Goal: Information Seeking & Learning: Learn about a topic

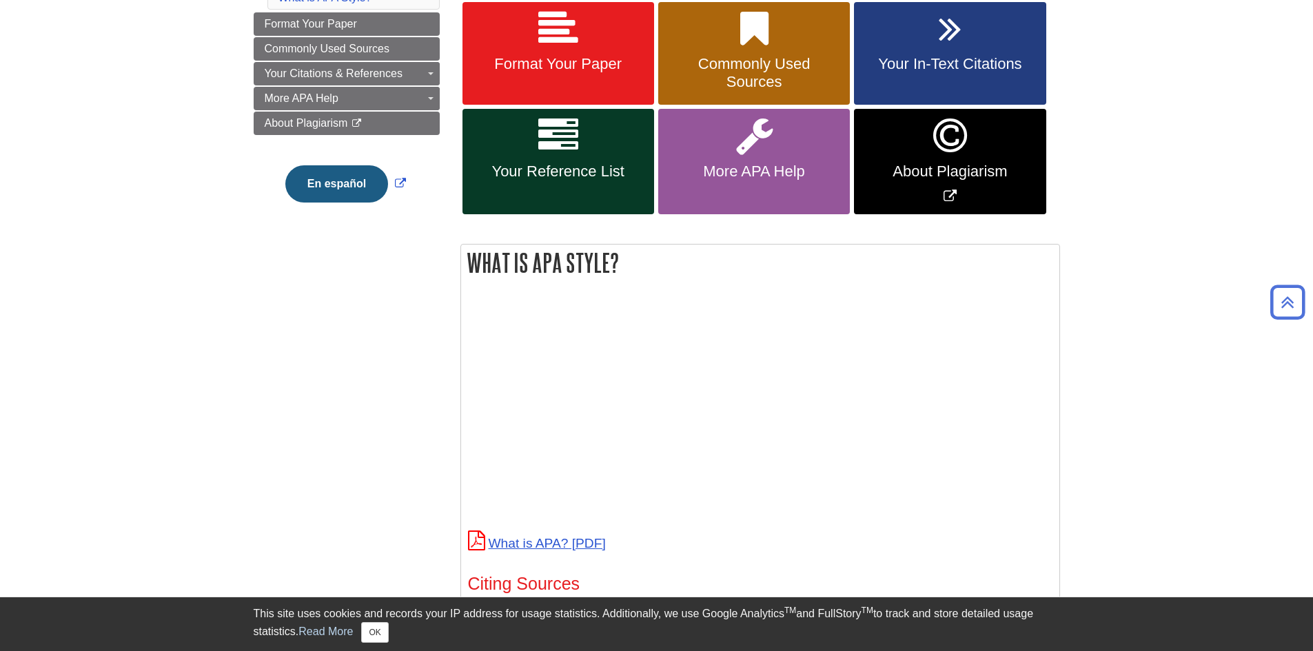
scroll to position [272, 0]
click at [616, 170] on span "Your Reference List" at bounding box center [558, 172] width 171 height 18
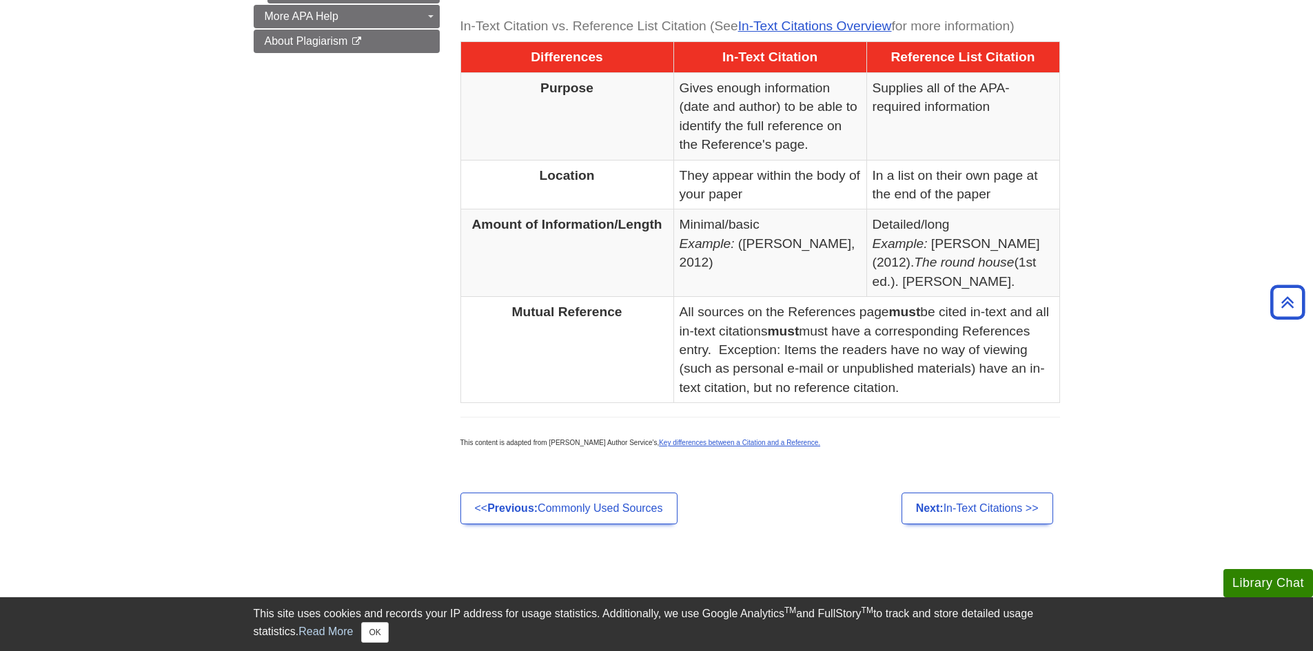
scroll to position [758, 0]
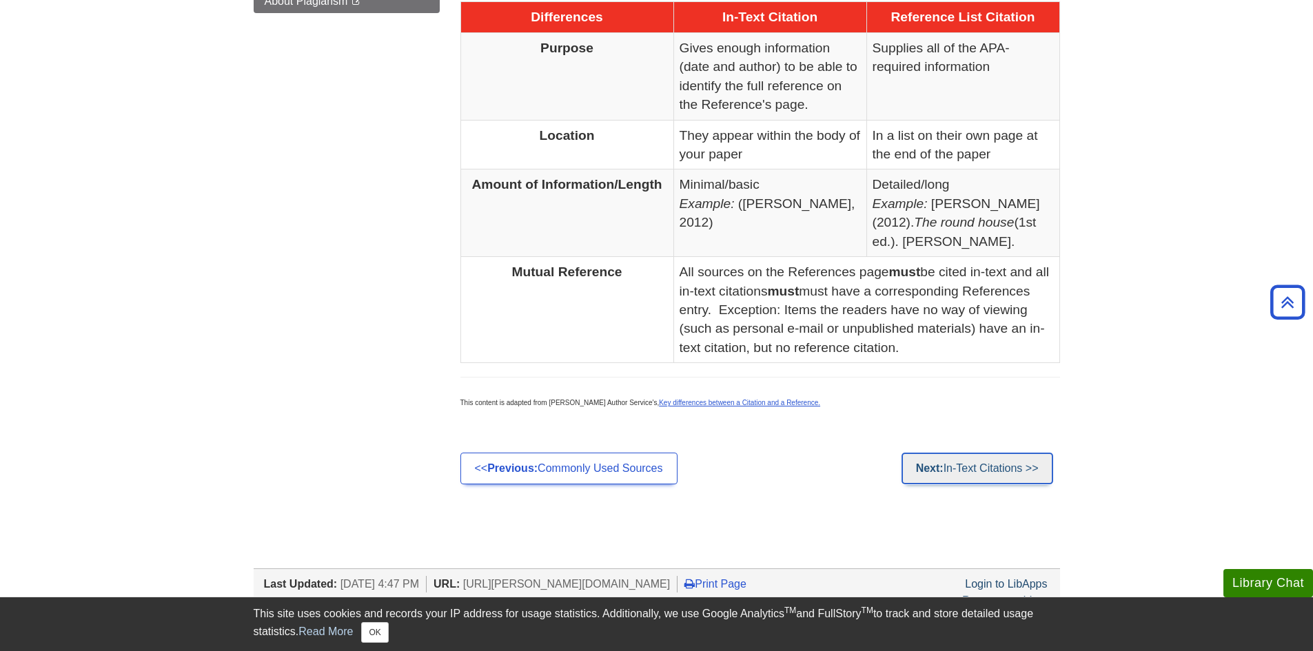
click at [954, 459] on link "Next: In-Text Citations >>" at bounding box center [977, 469] width 152 height 32
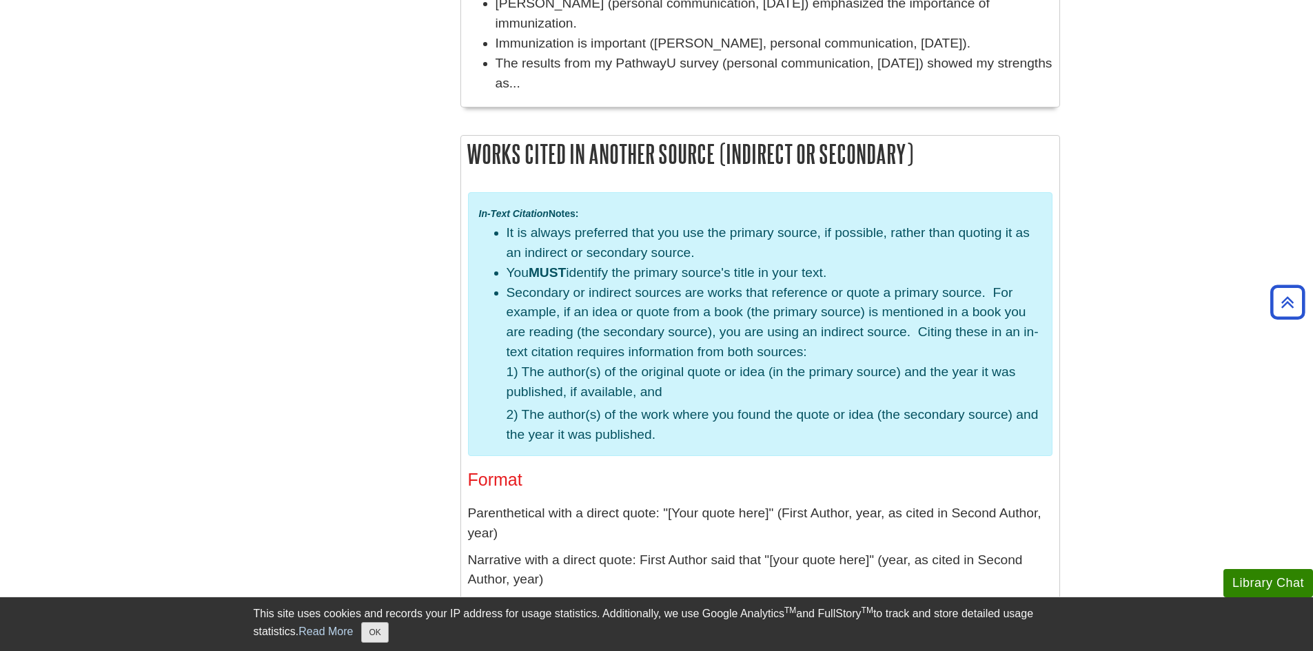
scroll to position [3308, 0]
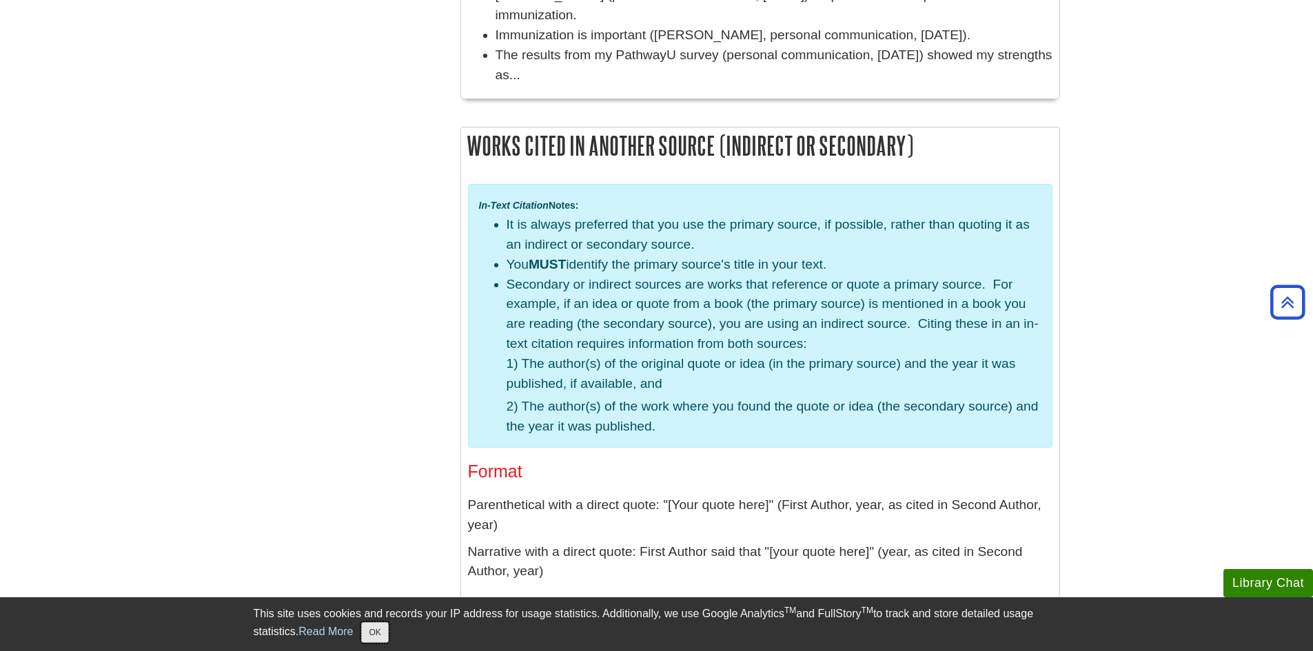
click at [384, 631] on button "OK" at bounding box center [374, 632] width 27 height 21
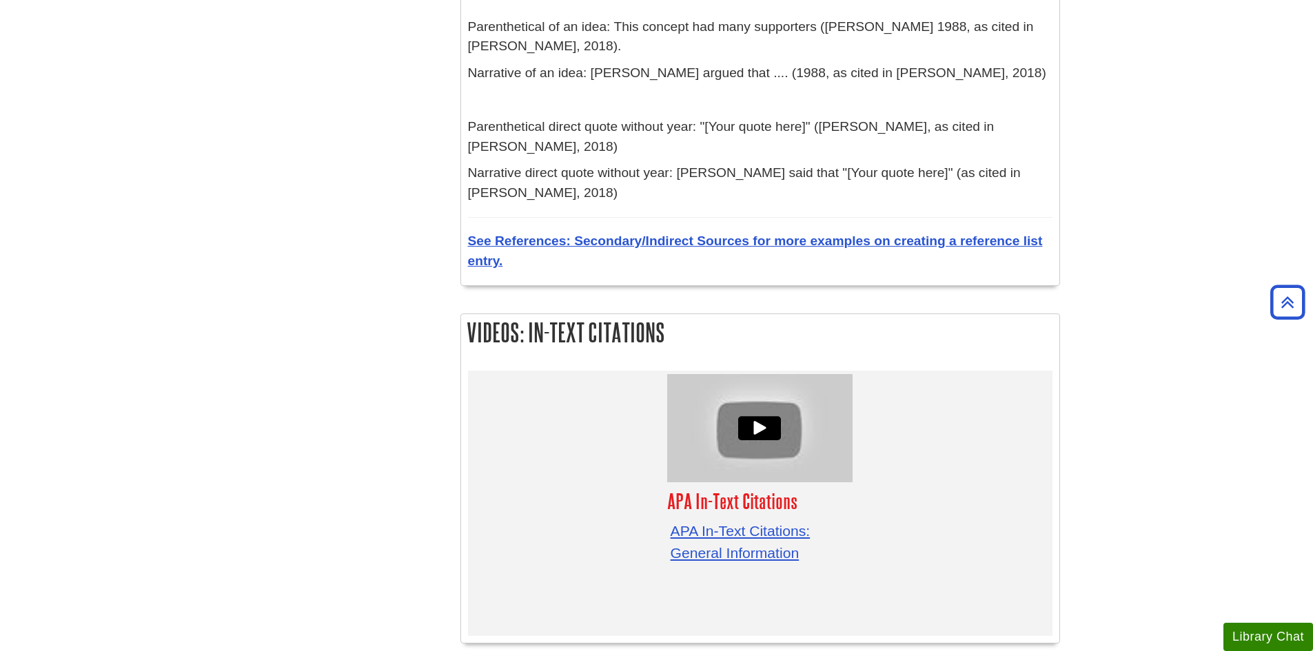
scroll to position [4411, 0]
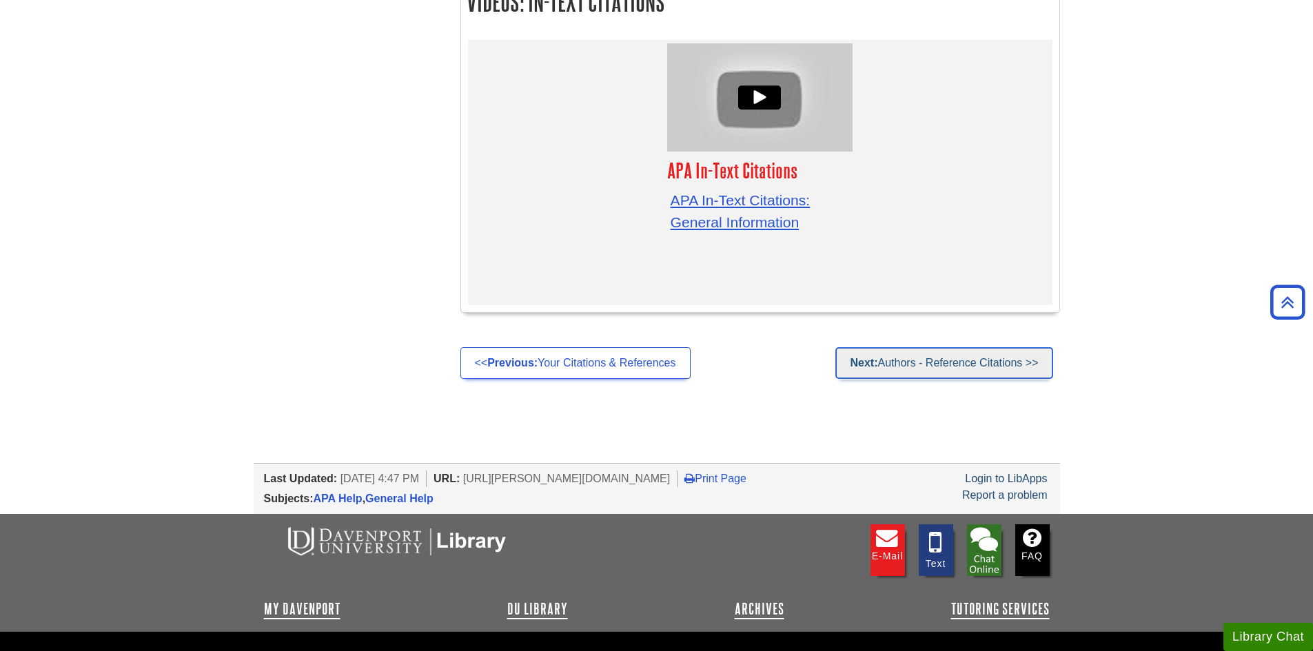
click at [922, 347] on link "Next: Authors - Reference Citations >>" at bounding box center [943, 363] width 217 height 32
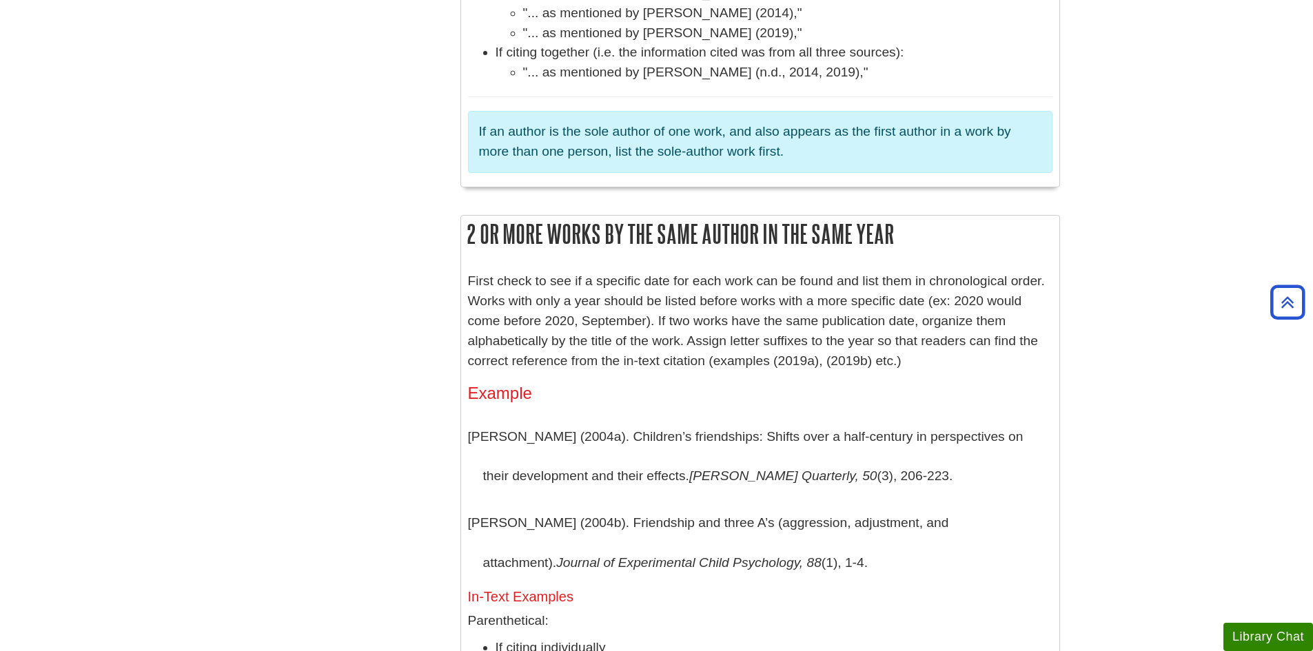
scroll to position [4892, 0]
